Goal: Task Accomplishment & Management: Use online tool/utility

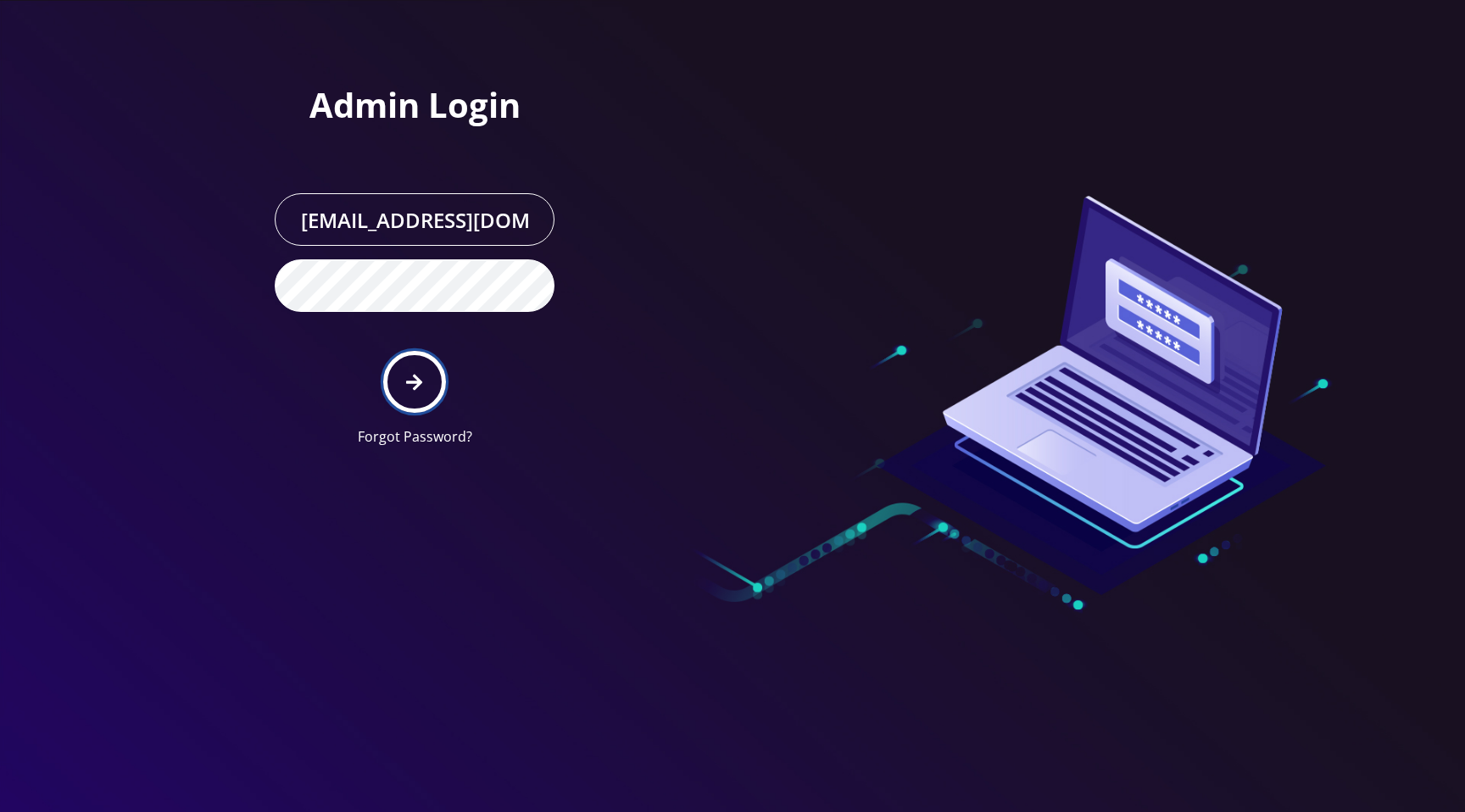
click at [421, 401] on button "submit" at bounding box center [414, 381] width 62 height 62
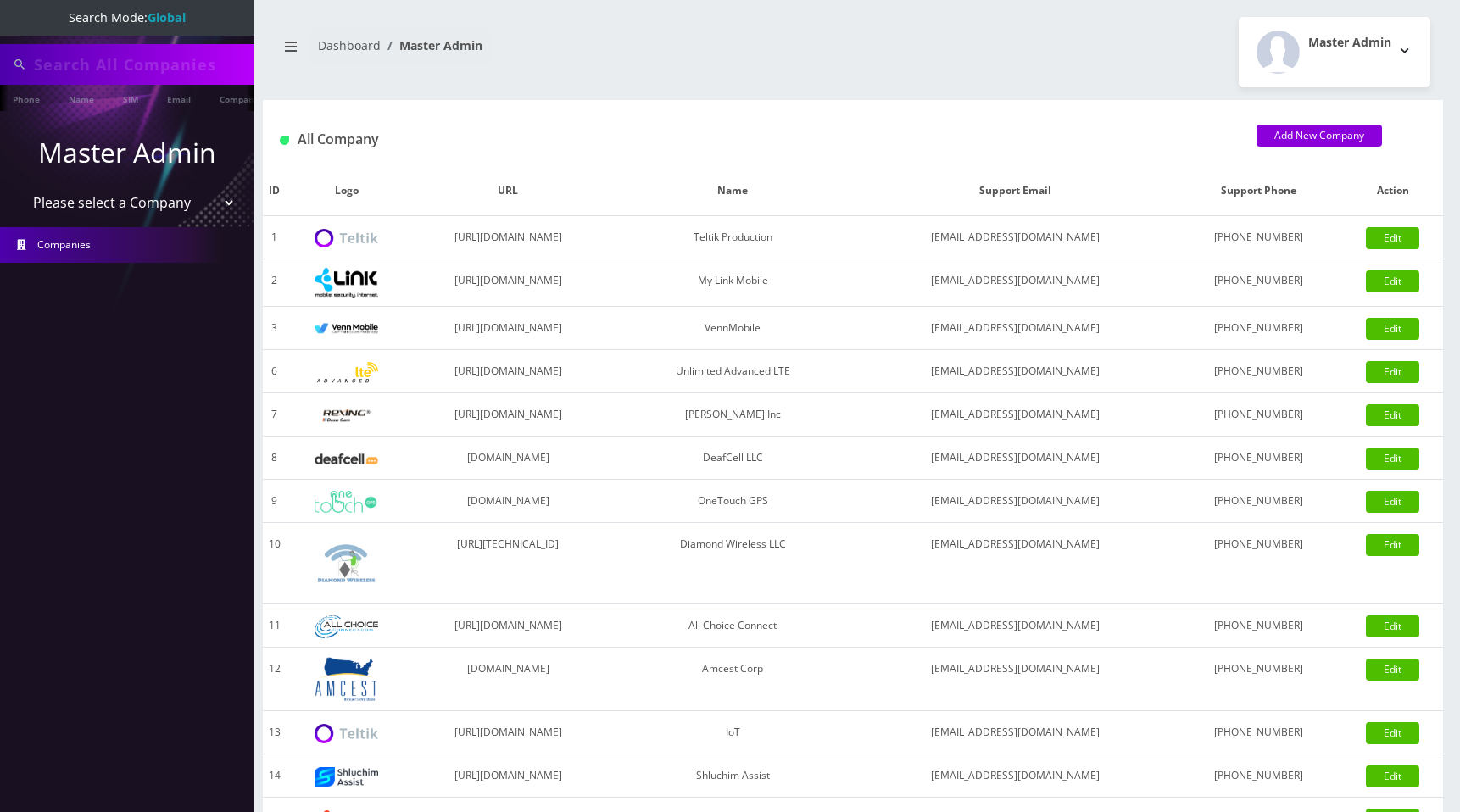
type input "89010303300113703707"
click at [130, 204] on select "Please select a Company Teltik Production My Link Mobile VennMobile Unlimited A…" at bounding box center [127, 204] width 216 height 32
select select "1"
click at [20, 188] on select "Please select a Company Teltik Production My Link Mobile VennMobile Unlimited A…" at bounding box center [127, 204] width 216 height 32
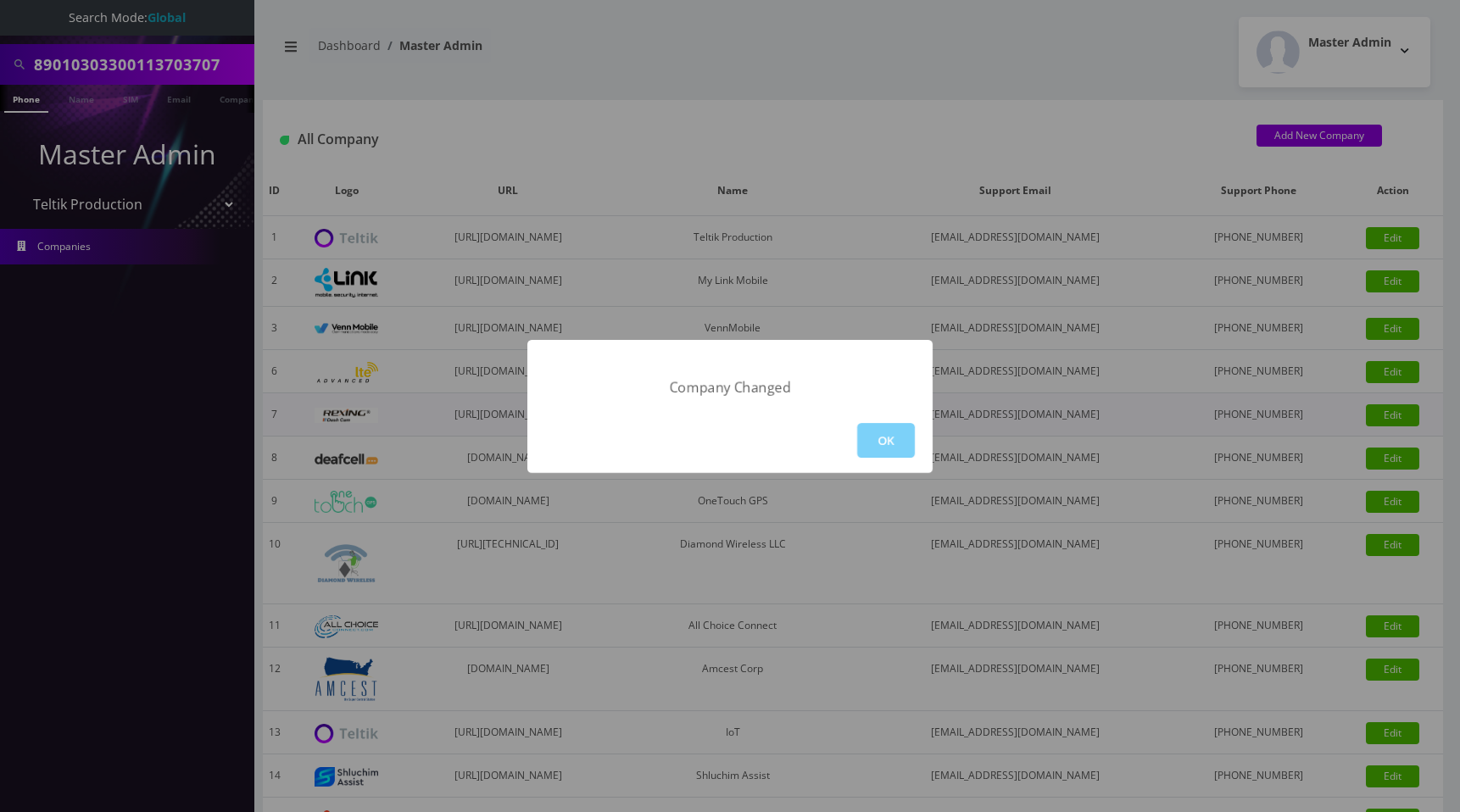
click at [869, 435] on button "OK" at bounding box center [886, 440] width 58 height 35
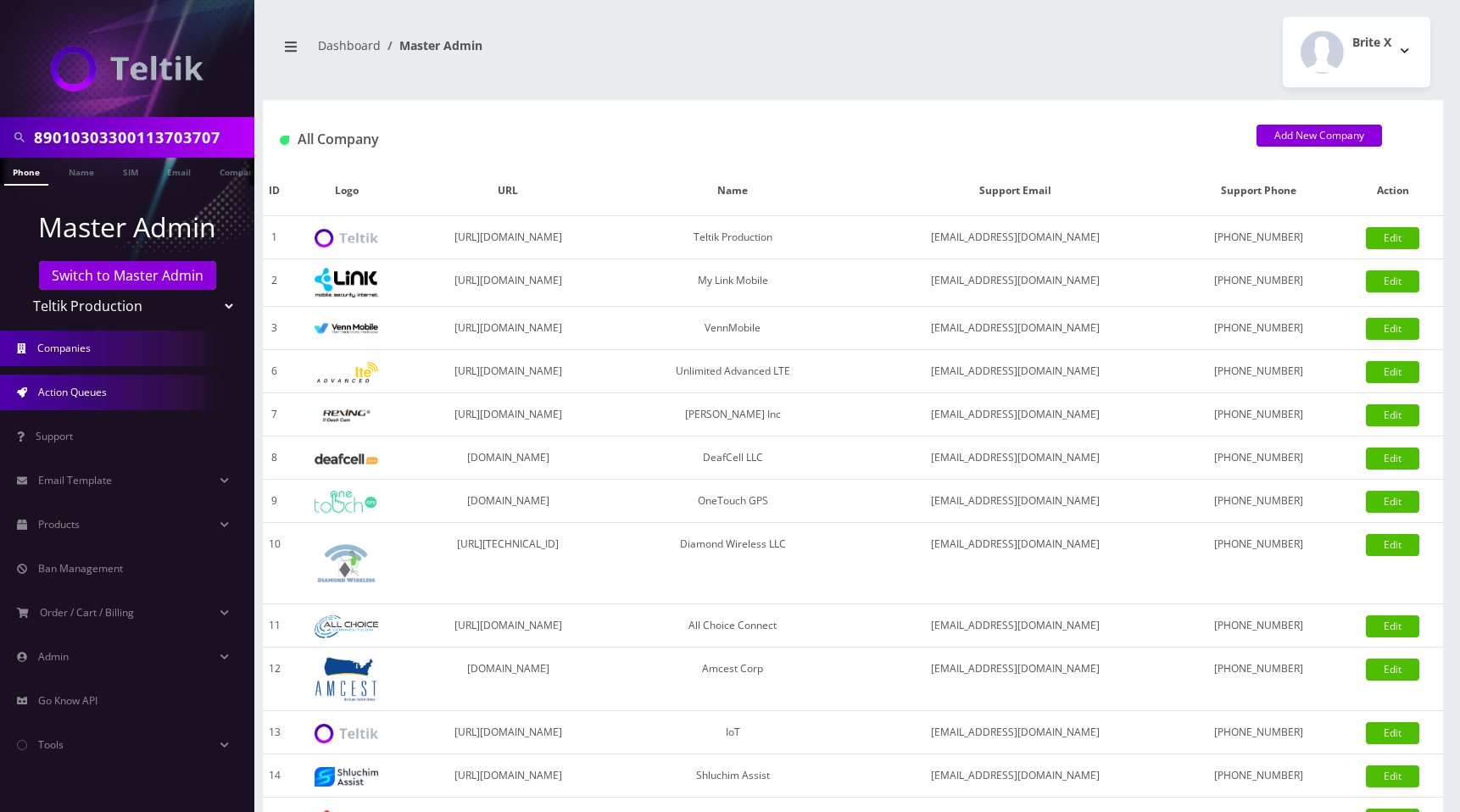
click at [56, 392] on span "Action Queues" at bounding box center [72, 392] width 69 height 14
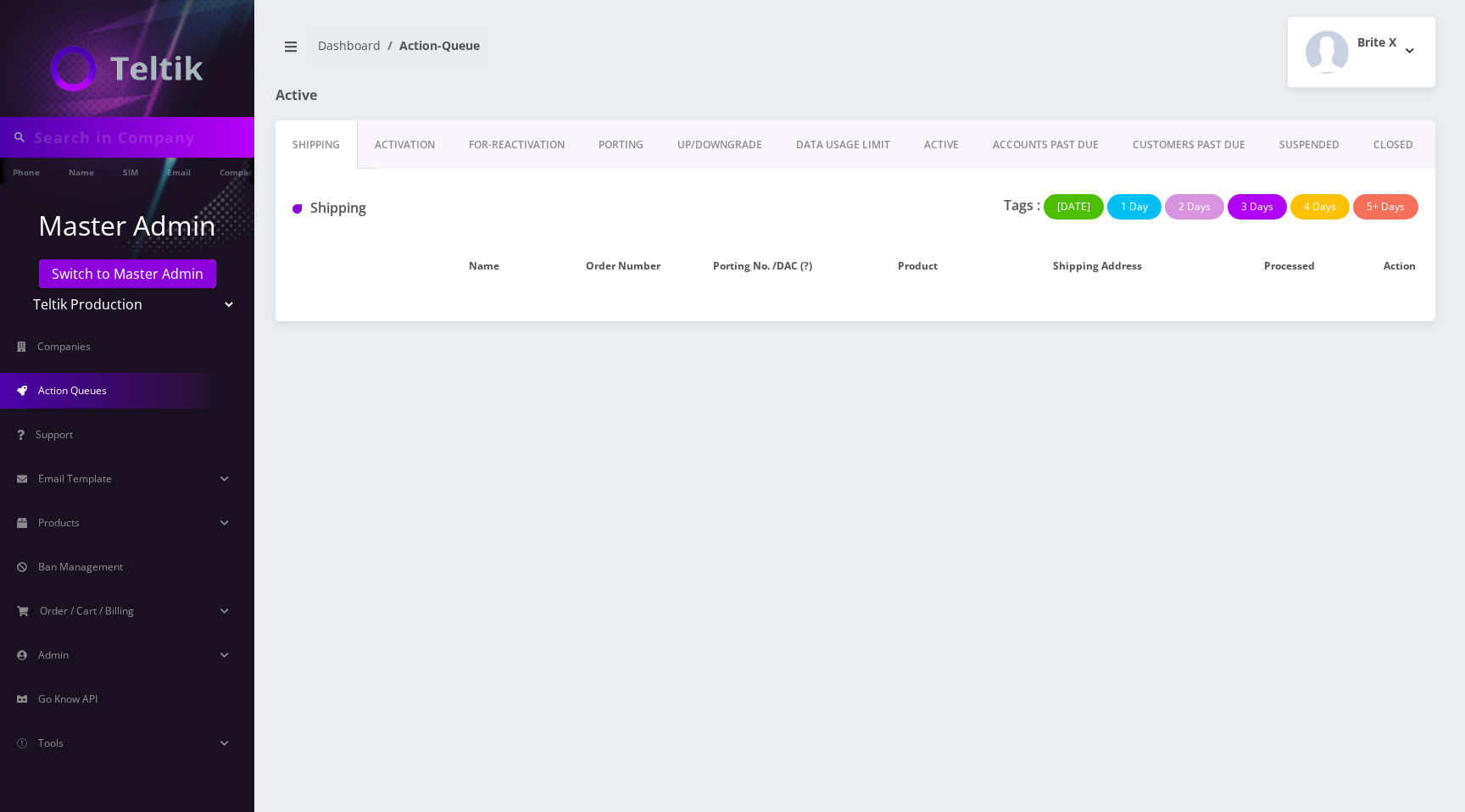
type input "89010303300113703707"
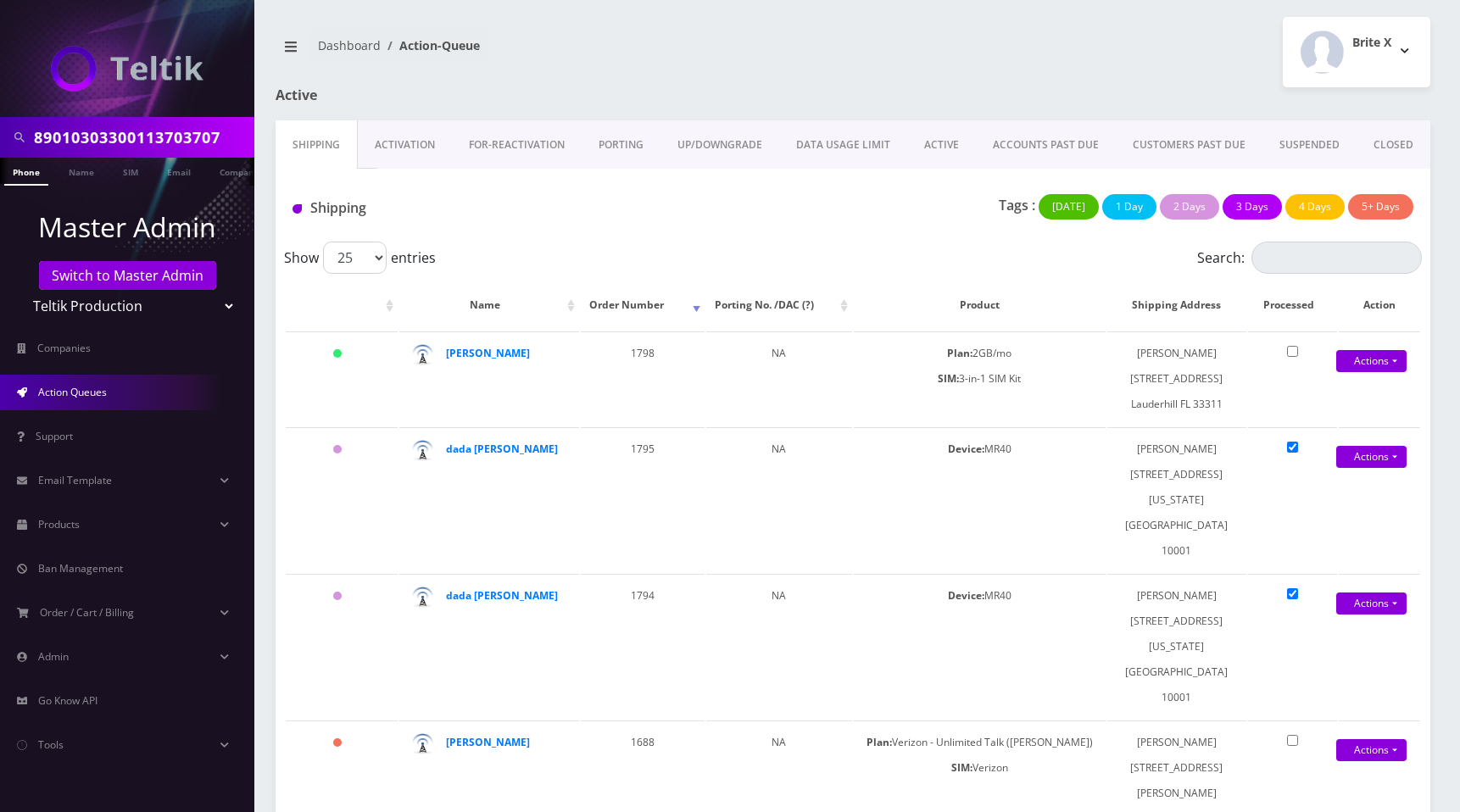
click at [1018, 48] on div "Brite X Logout" at bounding box center [1148, 52] width 590 height 70
click at [996, 100] on div at bounding box center [1050, 104] width 787 height 33
